Goal: Navigation & Orientation: Find specific page/section

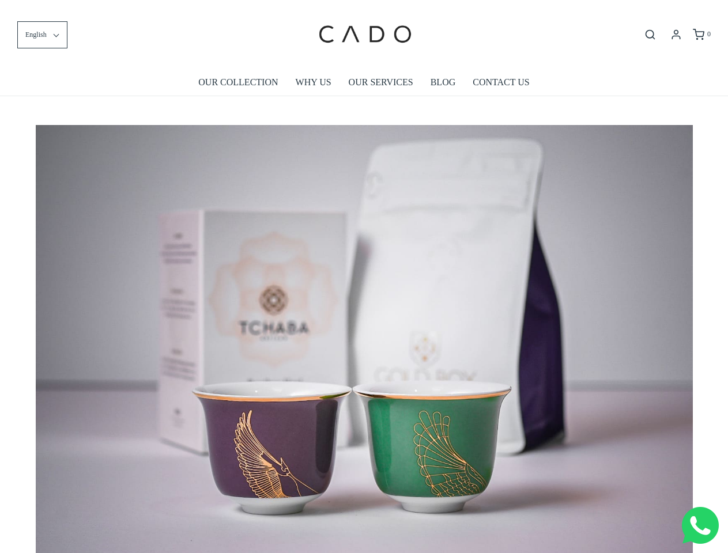
scroll to position [0, 5915]
click at [364, 277] on img at bounding box center [364, 344] width 657 height 438
click at [42, 35] on span "English" at bounding box center [35, 34] width 21 height 11
click at [650, 35] on icon "Open search bar" at bounding box center [650, 35] width 14 height 12
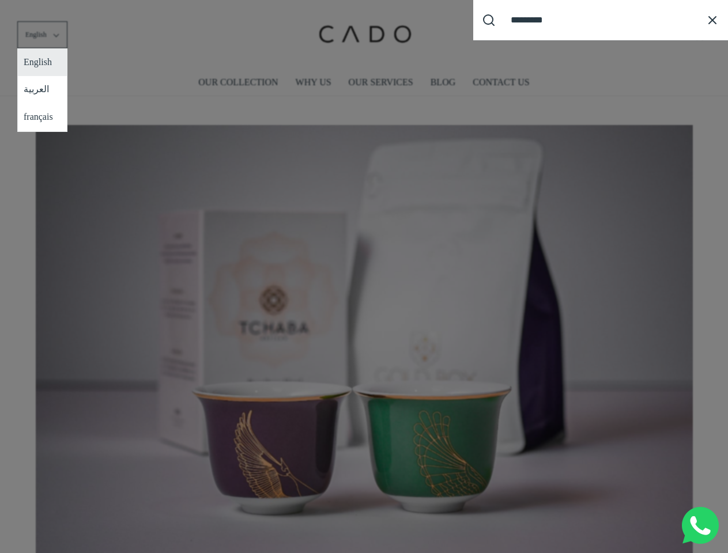
click at [364, 335] on div "Search our site cadogifting Loading..." at bounding box center [364, 276] width 728 height 553
